Goal: Information Seeking & Learning: Learn about a topic

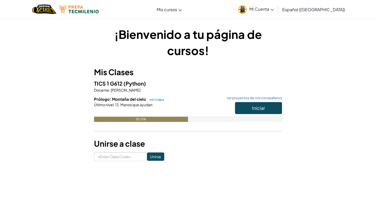
click at [249, 109] on button "Iniciar" at bounding box center [258, 108] width 47 height 12
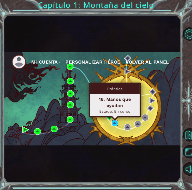
click at [112, 125] on img at bounding box center [115, 123] width 7 height 7
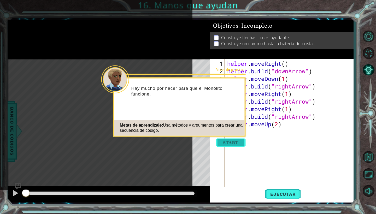
click at [229, 144] on button "Start" at bounding box center [231, 143] width 30 height 8
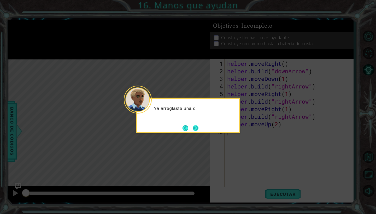
click at [197, 130] on button "Next" at bounding box center [196, 128] width 6 height 6
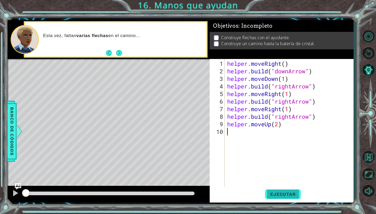
click at [279, 195] on span "Ejecutar" at bounding box center [283, 194] width 36 height 5
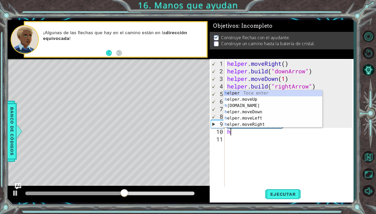
type textarea "he"
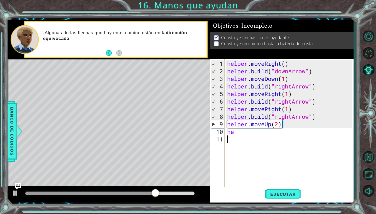
click at [316, 157] on div "helper . moveRight ( ) helper . build ( "downArrow" ) helper . moveDown ( 1 ) h…" at bounding box center [290, 132] width 128 height 144
click at [254, 131] on div "helper . moveRight ( ) helper . build ( "downArrow" ) helper . moveDown ( 1 ) h…" at bounding box center [290, 132] width 128 height 144
type textarea "h"
click at [277, 196] on span "Ejecutar" at bounding box center [283, 194] width 36 height 5
drag, startPoint x: 284, startPoint y: 126, endPoint x: 251, endPoint y: 125, distance: 32.9
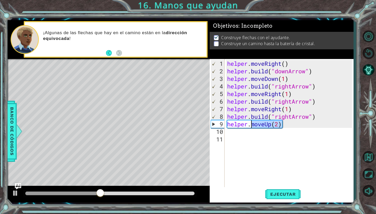
click at [251, 125] on div "helper . moveRight ( ) helper . build ( "downArrow" ) helper . moveDown ( 1 ) h…" at bounding box center [290, 132] width 128 height 144
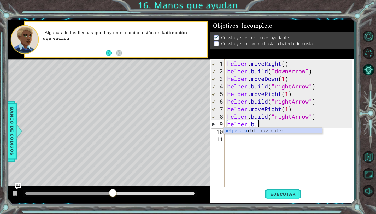
type textarea "[DOMAIN_NAME]("rightArrow")"
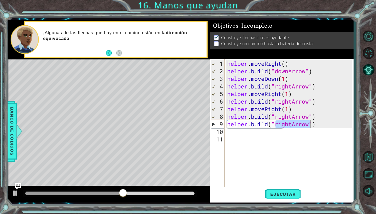
click at [277, 145] on div "helper . moveRight ( ) helper . build ( "downArrow" ) helper . moveDown ( 1 ) h…" at bounding box center [290, 132] width 128 height 144
click at [283, 198] on button "Ejecutar" at bounding box center [283, 194] width 36 height 14
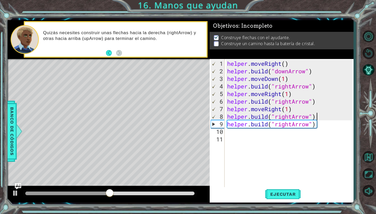
click at [328, 119] on div "helper . moveRight ( ) helper . build ( "downArrow" ) helper . moveDown ( 1 ) h…" at bounding box center [290, 132] width 128 height 144
type textarea "[DOMAIN_NAME]("rightArrow")"
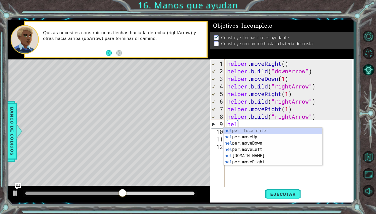
scroll to position [0, 0]
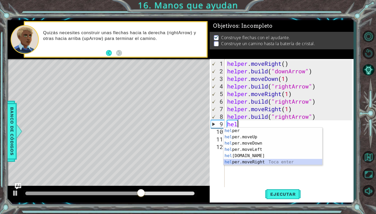
click at [277, 161] on div "hel per Toca enter hel per.moveUp Toca enter hel per.moveDown Toca enter hel pe…" at bounding box center [273, 153] width 99 height 50
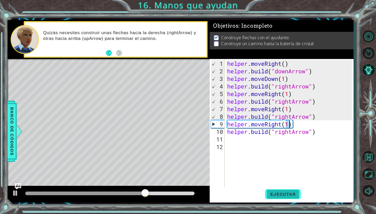
click at [277, 190] on button "Ejecutar" at bounding box center [283, 194] width 36 height 14
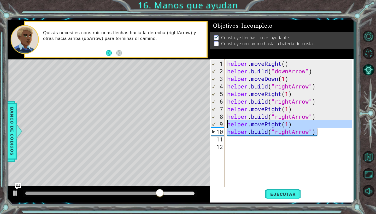
drag, startPoint x: 324, startPoint y: 132, endPoint x: 226, endPoint y: 124, distance: 98.5
click at [226, 124] on div "helper.moveRight(1) 1 2 3 4 5 6 7 8 9 10 11 12 helper . moveRight ( ) helper . …" at bounding box center [281, 123] width 142 height 129
type textarea "helper.moveRight(1) [DOMAIN_NAME]("rightArrow")"
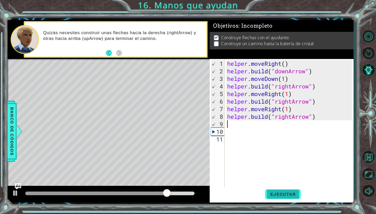
click at [285, 190] on button "Ejecutar" at bounding box center [283, 194] width 36 height 14
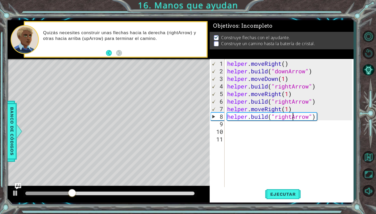
click at [291, 117] on div "helper . moveRight ( ) helper . build ( "downArrow" ) helper . moveDown ( 1 ) h…" at bounding box center [290, 132] width 128 height 144
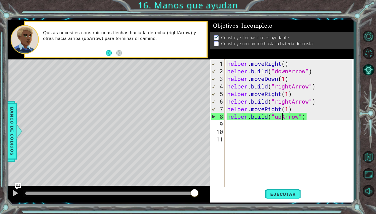
scroll to position [0, 1]
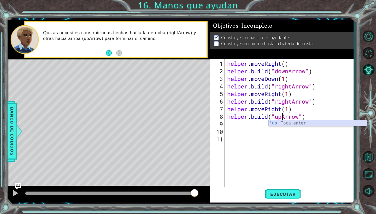
click at [293, 125] on div ""up Toca enter" at bounding box center [317, 129] width 99 height 19
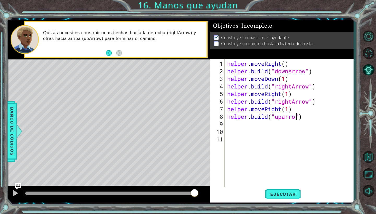
scroll to position [0, 3]
click at [282, 193] on span "Ejecutar" at bounding box center [283, 194] width 36 height 5
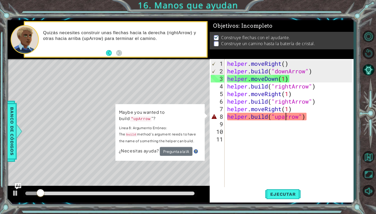
click at [285, 117] on div "helper . moveRight ( ) helper . build ( "downArrow" ) helper . moveDown ( 1 ) h…" at bounding box center [290, 132] width 128 height 144
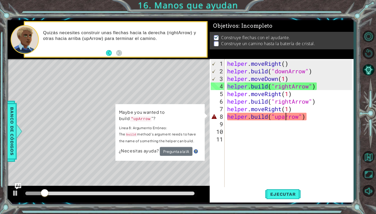
click at [285, 117] on div "helper . moveRight ( ) helper . build ( "downArrow" ) helper . moveDown ( 1 ) h…" at bounding box center [290, 132] width 128 height 144
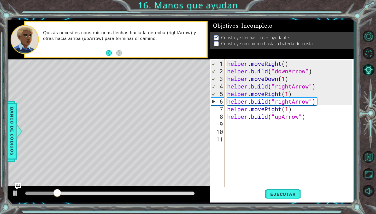
scroll to position [0, 1]
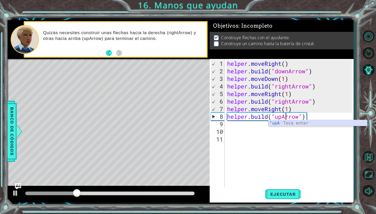
click at [295, 125] on div ""upA Toca enter" at bounding box center [317, 129] width 99 height 19
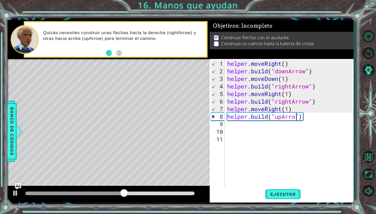
scroll to position [0, 3]
type textarea "[DOMAIN_NAME]("upArrow")"
click at [285, 190] on button "Ejecutar" at bounding box center [283, 194] width 36 height 14
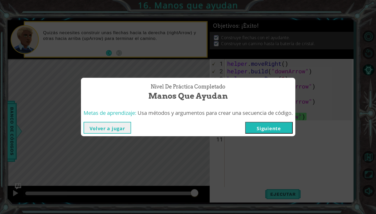
click at [266, 130] on button "Siguiente" at bounding box center [269, 128] width 48 height 12
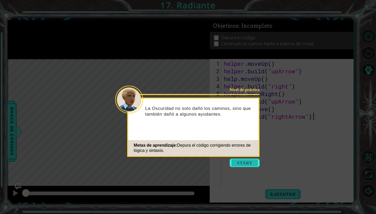
click at [244, 167] on button "Start" at bounding box center [245, 163] width 30 height 8
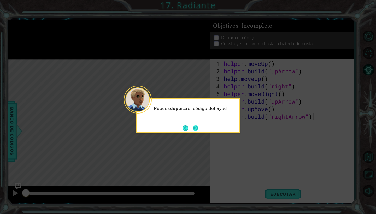
click at [196, 127] on button "Next" at bounding box center [195, 128] width 6 height 6
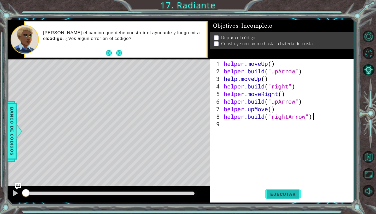
click at [278, 193] on span "Ejecutar" at bounding box center [283, 194] width 36 height 5
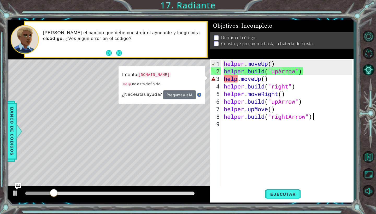
click at [264, 81] on div "helper . moveUp ( ) helper . build ( "upArrow" ) help . moveUp ( ) helper . bui…" at bounding box center [289, 132] width 132 height 144
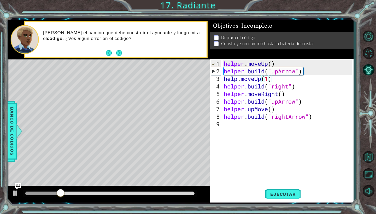
scroll to position [0, 2]
click at [272, 64] on div "helper . moveUp ( ) helper . build ( "upArrow" ) help . moveUp ( 1 ) helper . b…" at bounding box center [289, 132] width 132 height 144
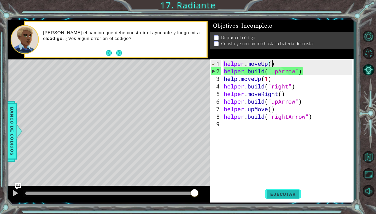
click at [271, 198] on button "Ejecutar" at bounding box center [283, 194] width 36 height 14
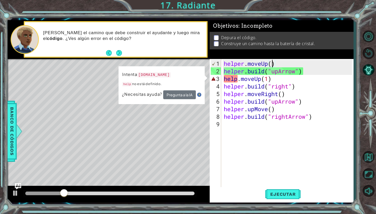
click at [237, 81] on div "helper . moveUp ( ) helper . build ( "upArrow" ) help . moveUp ( 1 ) helper . b…" at bounding box center [289, 132] width 132 height 144
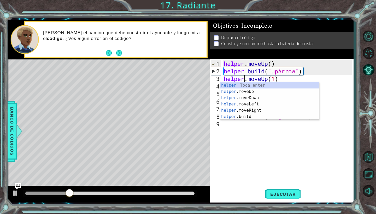
scroll to position [0, 1]
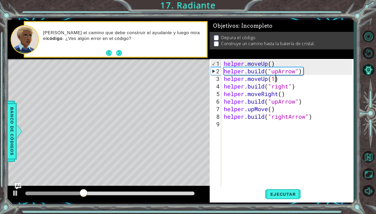
click at [276, 80] on div "helper . moveUp ( ) helper . build ( "upArrow" ) helper . moveUp ( 1 ) helper .…" at bounding box center [289, 132] width 132 height 144
click at [271, 62] on div "helper . moveUp ( ) helper . build ( "upArrow" ) helper . moveUp ( 1 ) helper .…" at bounding box center [289, 132] width 132 height 144
click at [288, 88] on div "helper . moveUp ( 1 ) helper . build ( "upArrow" ) helper . moveUp ( 1 ) helper…" at bounding box center [289, 132] width 132 height 144
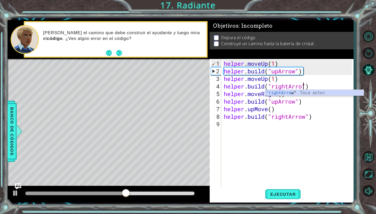
scroll to position [0, 4]
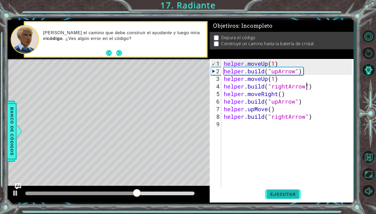
click at [281, 196] on span "Ejecutar" at bounding box center [283, 194] width 36 height 5
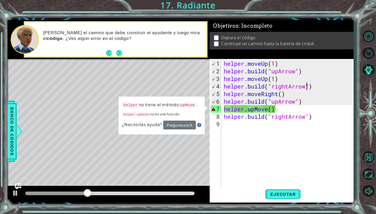
click at [280, 102] on div "helper . moveUp ( 1 ) helper . build ( "upArrow" ) helper . moveUp ( 1 ) helper…" at bounding box center [289, 132] width 132 height 144
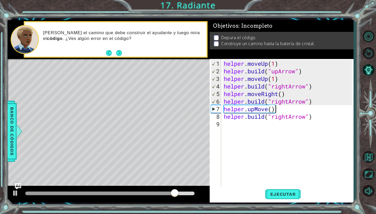
click at [284, 109] on div "helper . moveUp ( 1 ) helper . build ( "upArrow" ) helper . moveUp ( 1 ) helper…" at bounding box center [289, 132] width 132 height 144
click at [280, 200] on button "Ejecutar" at bounding box center [283, 194] width 36 height 14
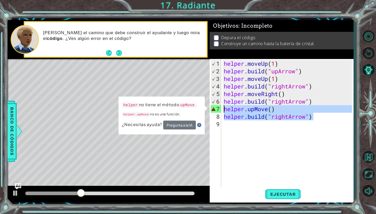
drag, startPoint x: 318, startPoint y: 119, endPoint x: 221, endPoint y: 109, distance: 97.1
click at [221, 109] on div "helper.upMove() 1 2 3 4 5 6 7 8 9 helper . moveUp ( 1 ) helper . build ( "upArr…" at bounding box center [281, 123] width 142 height 129
type textarea "helper.upMove() [DOMAIN_NAME]("rightArrow")"
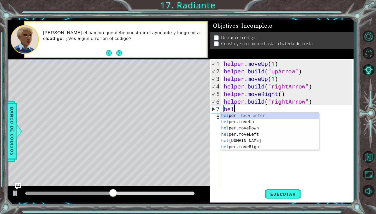
scroll to position [0, 0]
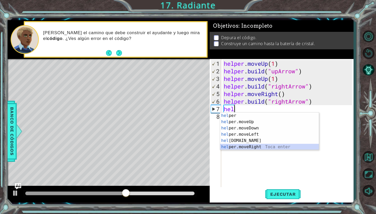
click at [262, 146] on div "hel per Toca enter hel per.moveUp Toca enter hel per.moveDown Toca enter hel pe…" at bounding box center [269, 138] width 99 height 50
type textarea "helper.moveRight(1)"
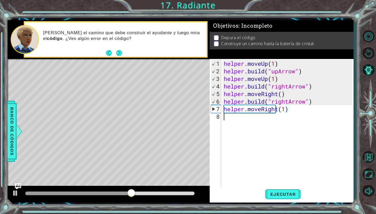
click at [267, 122] on div "helper . moveUp ( 1 ) helper . build ( "upArrow" ) helper . moveUp ( 1 ) helper…" at bounding box center [289, 132] width 132 height 144
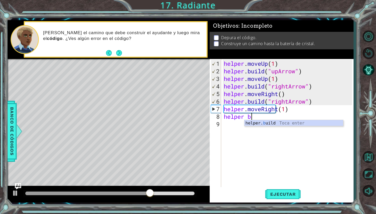
scroll to position [0, 1]
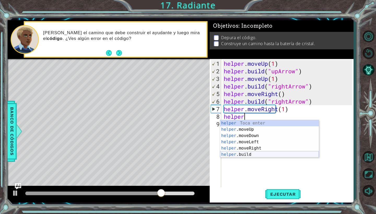
click at [251, 157] on div "helper Toca enter helper .moveUp Toca enter helper .moveDown Toca enter helper …" at bounding box center [269, 145] width 99 height 50
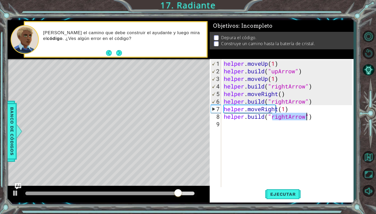
click at [289, 118] on div "helper . moveUp ( 1 ) helper . build ( "upArrow" ) helper . moveUp ( 1 ) helper…" at bounding box center [289, 132] width 132 height 144
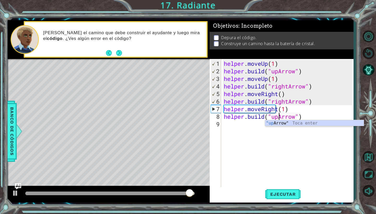
scroll to position [0, 3]
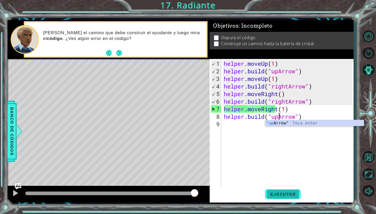
type textarea "[DOMAIN_NAME]("upArrow")"
click at [285, 196] on span "Ejecutar" at bounding box center [283, 194] width 36 height 5
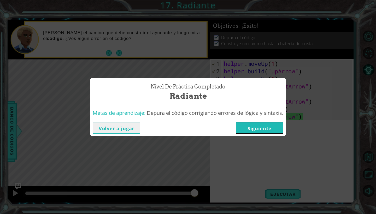
click at [258, 125] on button "Siguiente" at bounding box center [260, 128] width 48 height 12
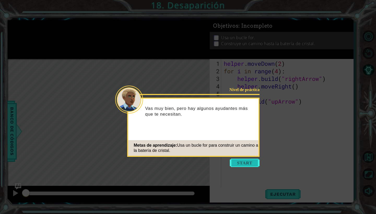
click at [248, 162] on button "Start" at bounding box center [245, 163] width 30 height 8
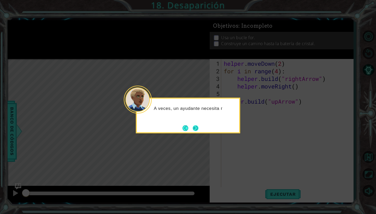
click at [193, 127] on button "Next" at bounding box center [195, 128] width 7 height 7
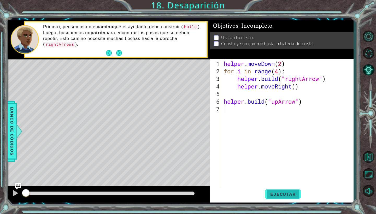
click at [269, 194] on span "Ejecutar" at bounding box center [283, 194] width 36 height 5
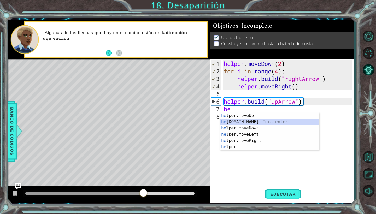
click at [262, 122] on div "he lper.moveUp Toca enter he [DOMAIN_NAME] Toca enter he lper.moveDown Toca ent…" at bounding box center [269, 138] width 99 height 50
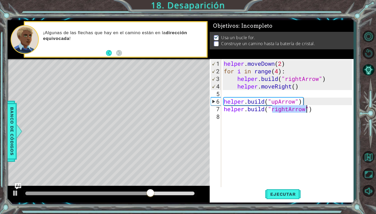
click at [283, 110] on div "helper . moveDown ( 2 ) for i in range ( 4 ) : helper . build ( "rightArrow" ) …" at bounding box center [289, 132] width 132 height 144
click at [286, 110] on div "helper . moveDown ( 2 ) for i in range ( 4 ) : helper . build ( "rightArrow" ) …" at bounding box center [289, 132] width 132 height 144
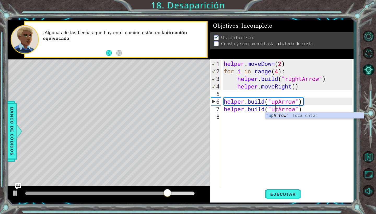
scroll to position [0, 3]
click at [295, 117] on div ""up Arrow" Toca enter" at bounding box center [314, 122] width 99 height 19
type textarea "[DOMAIN_NAME]("upArrow")"
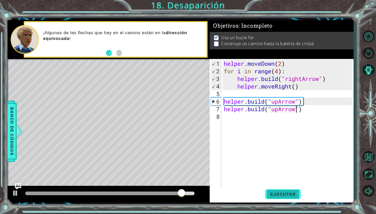
click at [285, 199] on button "Ejecutar" at bounding box center [283, 194] width 36 height 14
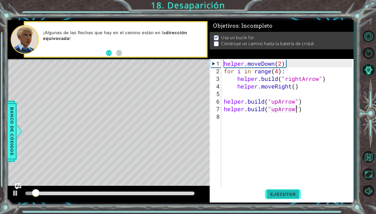
click at [284, 192] on span "Ejecutar" at bounding box center [283, 194] width 36 height 5
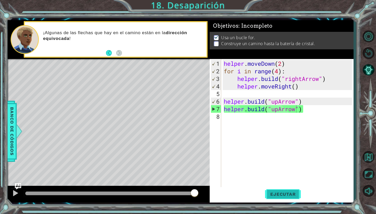
click at [285, 198] on button "Ejecutar" at bounding box center [283, 194] width 36 height 14
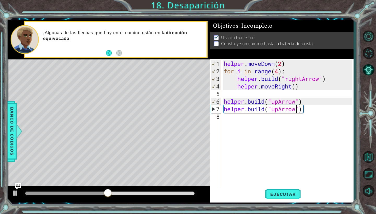
click at [308, 103] on div "helper . moveDown ( 2 ) for i in range ( 4 ) : helper . build ( "rightArrow" ) …" at bounding box center [289, 132] width 132 height 144
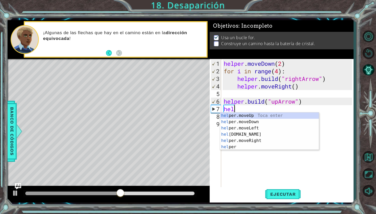
scroll to position [0, 0]
click at [261, 117] on div "hel per.moveUp Toca enter hel per.moveDown Toca enter hel per.moveLeft Toca ent…" at bounding box center [269, 138] width 99 height 50
type textarea "helper.moveUp(1)"
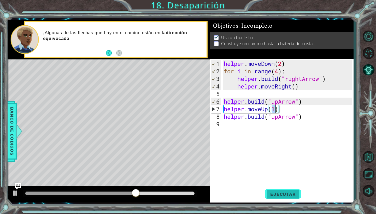
click at [280, 193] on span "Ejecutar" at bounding box center [283, 194] width 36 height 5
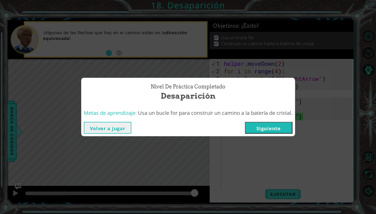
click at [275, 130] on button "Siguiente" at bounding box center [269, 128] width 48 height 12
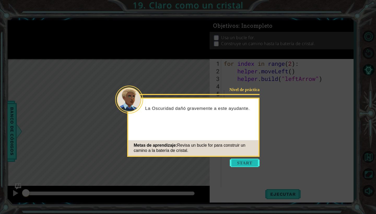
click at [241, 162] on button "Start" at bounding box center [245, 163] width 30 height 8
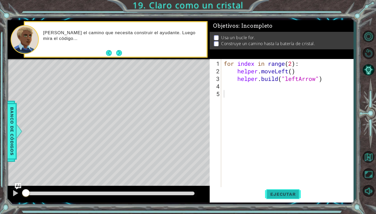
click at [280, 194] on span "Ejecutar" at bounding box center [283, 194] width 36 height 5
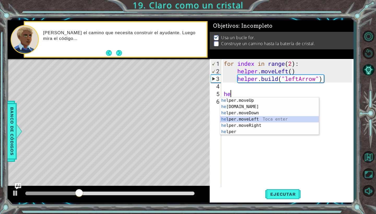
click at [263, 120] on div "he lper.moveUp Toca enter he [DOMAIN_NAME] Toca enter he lper.moveDown Toca ent…" at bounding box center [269, 122] width 99 height 50
type textarea "helper.moveLeft(1)"
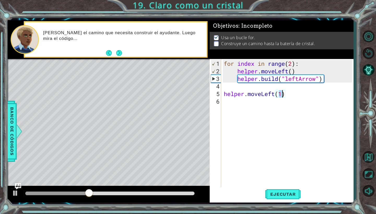
click at [264, 87] on div "for index in range ( 2 ) : helper . moveLeft ( ) helper . build ( "leftArrow" )…" at bounding box center [289, 132] width 132 height 144
type textarea "[DOMAIN_NAME]("leftArrow")"
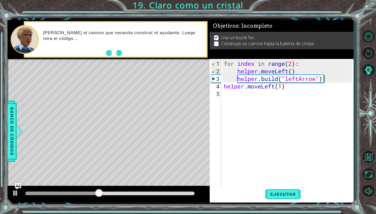
click at [284, 91] on div "for index in range ( 2 ) : helper . moveLeft ( ) helper . build ( "leftArrow" )…" at bounding box center [289, 132] width 132 height 144
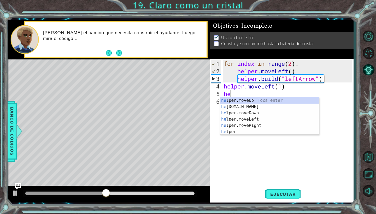
scroll to position [0, 0]
click at [258, 119] on div "hel per.moveUp Toca enter hel per.moveDown Toca enter hel per.moveLeft Toca ent…" at bounding box center [269, 122] width 99 height 50
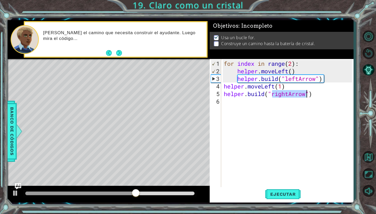
click at [285, 95] on div "for index in range ( 2 ) : helper . moveLeft ( ) helper . build ( "leftArrow" )…" at bounding box center [289, 132] width 132 height 144
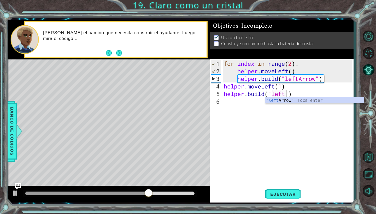
scroll to position [0, 3]
click at [296, 103] on div ""left Arrow" Toca enter" at bounding box center [314, 106] width 99 height 19
type textarea "[DOMAIN_NAME]("leftArrow")"
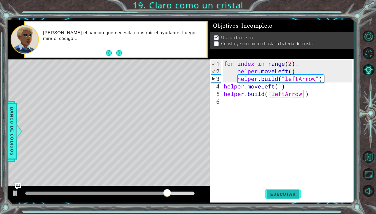
click at [287, 196] on span "Ejecutar" at bounding box center [283, 194] width 36 height 5
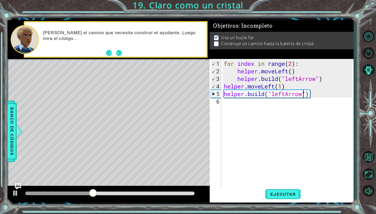
click at [263, 107] on div "for index in range ( 2 ) : helper . moveLeft ( ) helper . build ( "leftArrow" )…" at bounding box center [289, 132] width 132 height 144
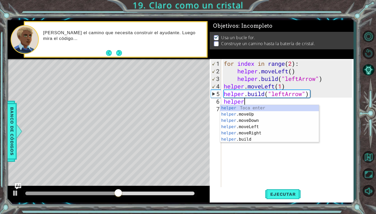
scroll to position [0, 1]
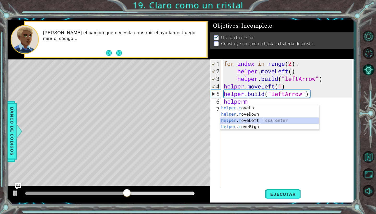
click at [251, 119] on div "helper . m oveUp Toca enter helper . m oveDown Toca enter helper . m oveLeft To…" at bounding box center [269, 124] width 99 height 38
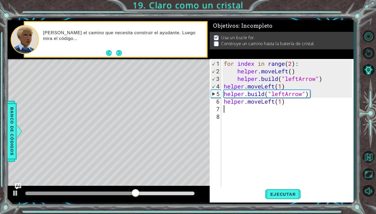
scroll to position [0, 3]
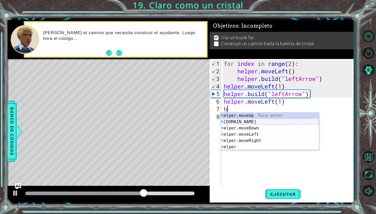
click at [268, 120] on div "h elper.moveUp Toca enter h [DOMAIN_NAME] Toca enter h elper.moveDown Toca ente…" at bounding box center [269, 138] width 99 height 50
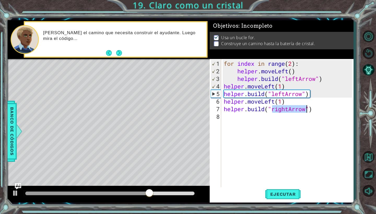
click at [279, 109] on div "for index in range ( 2 ) : helper . moveLeft ( ) helper . build ( "leftArrow" )…" at bounding box center [289, 132] width 132 height 144
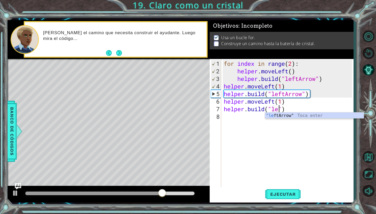
type textarea "[DOMAIN_NAME]("leftArrow")"
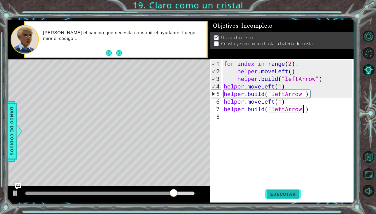
click at [280, 193] on span "Ejecutar" at bounding box center [283, 194] width 36 height 5
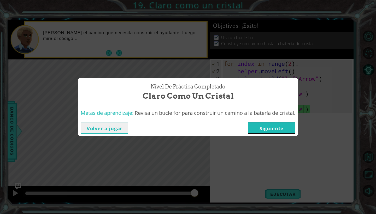
click at [269, 131] on button "Siguiente" at bounding box center [272, 128] width 48 height 12
